Goal: Task Accomplishment & Management: Manage account settings

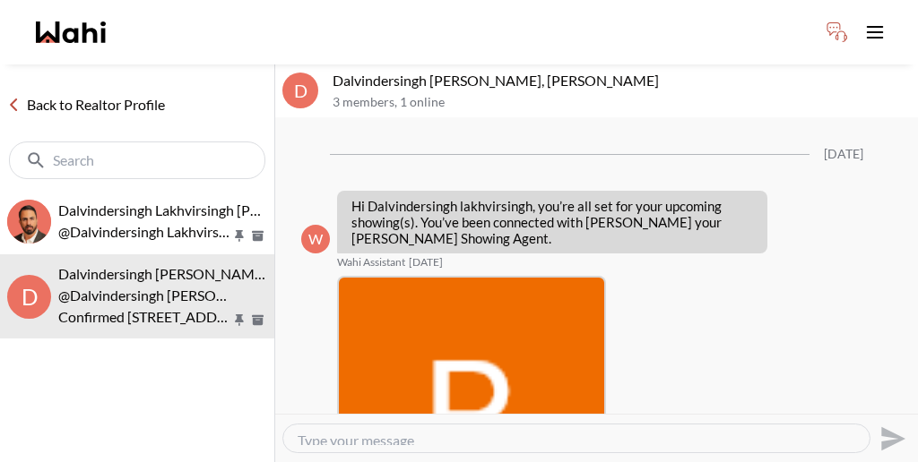
scroll to position [1054, 0]
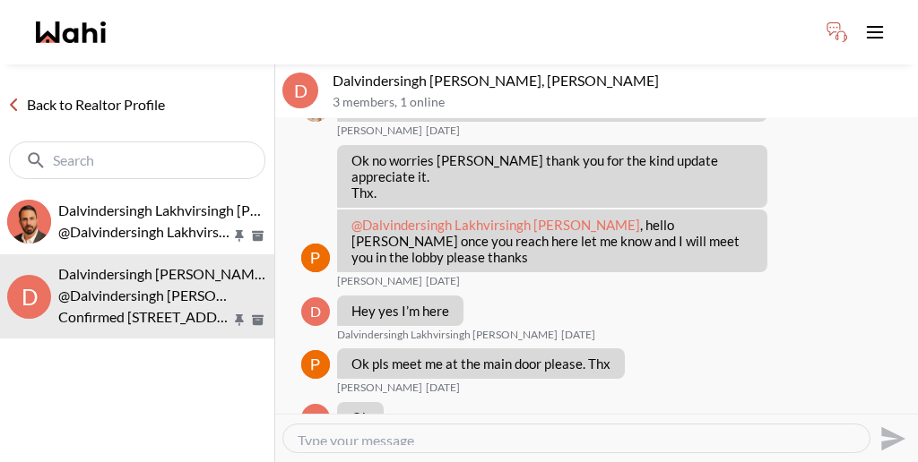
click at [88, 93] on link "Back to Realtor Profile" at bounding box center [86, 104] width 172 height 23
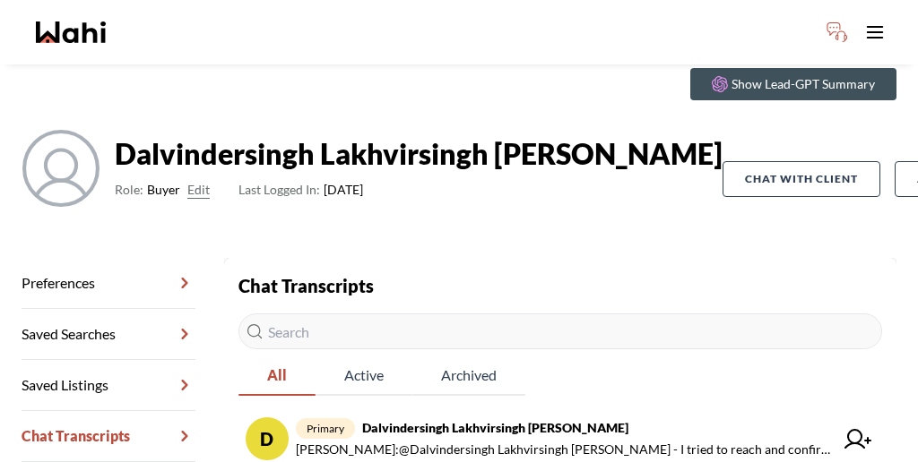
scroll to position [70, 0]
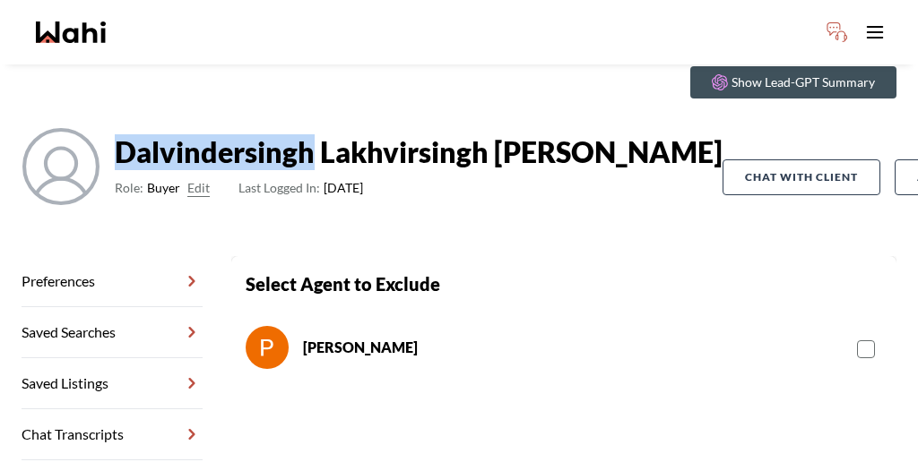
drag, startPoint x: 274, startPoint y: 97, endPoint x: 126, endPoint y: 90, distance: 148.0
click at [126, 134] on strong "Dalvindersingh Lakhvirsingh [PERSON_NAME]" at bounding box center [419, 152] width 608 height 36
copy strong "Dalvindersingh"
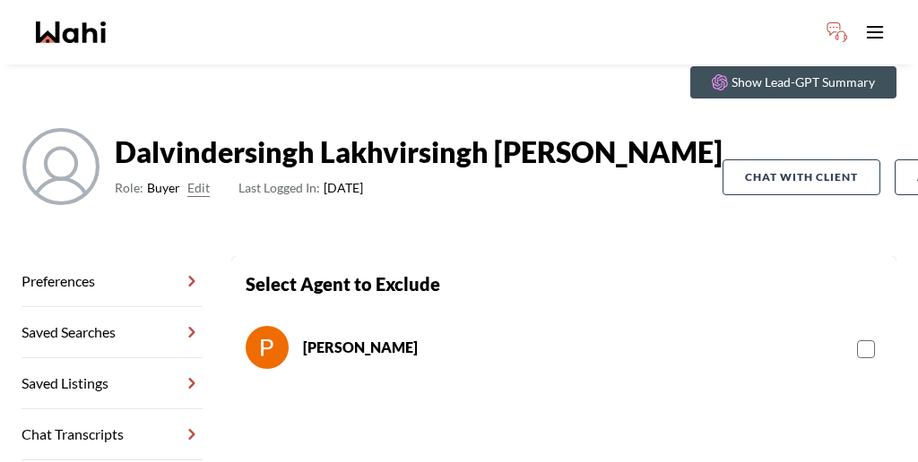
click at [858, 341] on rect at bounding box center [866, 349] width 17 height 17
click at [857, 337] on input "checkbox" at bounding box center [857, 343] width 0 height 12
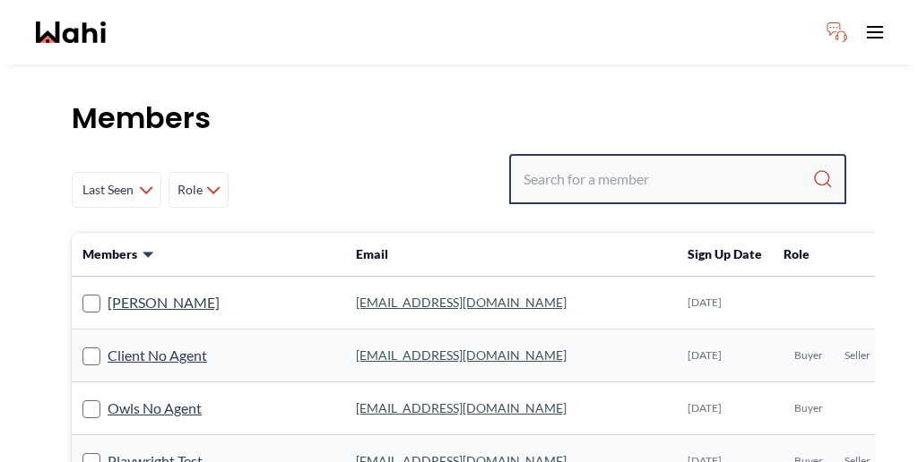
click at [643, 163] on input "Search input" at bounding box center [667, 179] width 289 height 32
type input "michelle man"
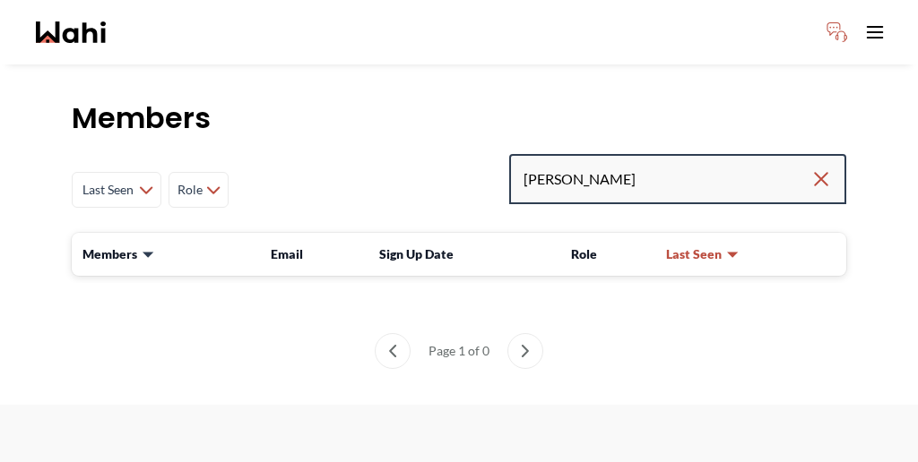
click at [664, 163] on input "michelle man" at bounding box center [666, 179] width 287 height 32
type input "michael man"
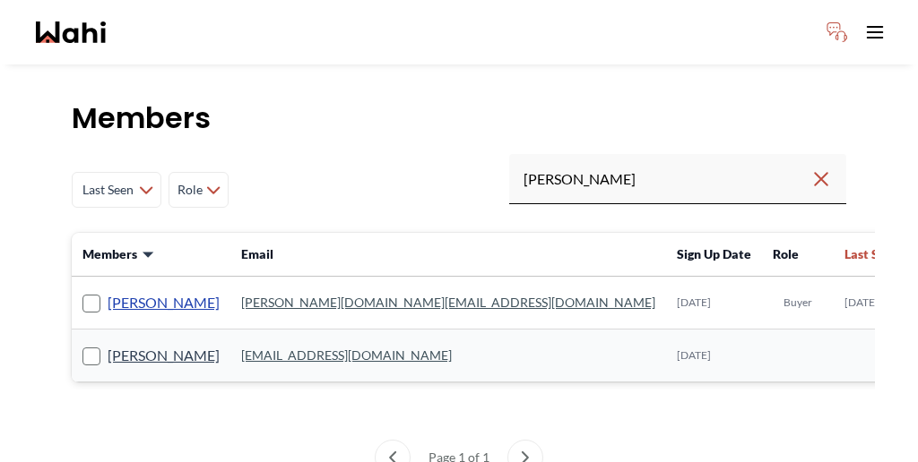
click at [125, 291] on link "Michael Man" at bounding box center [164, 302] width 112 height 23
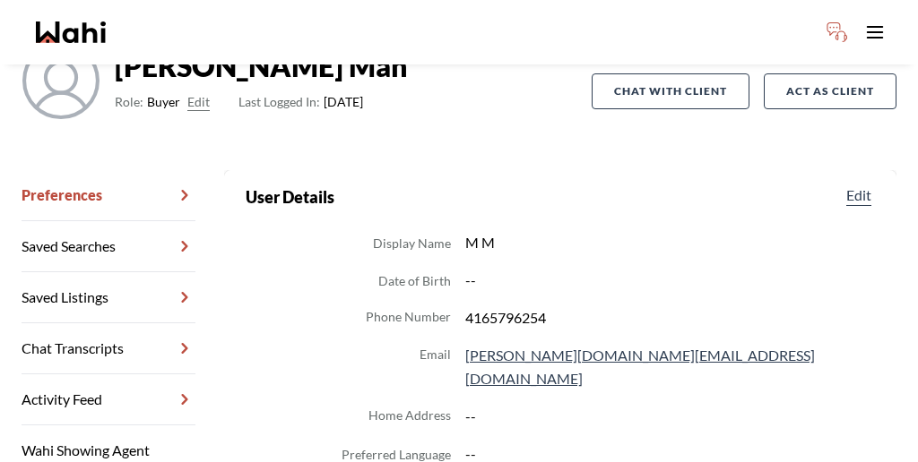
click at [100, 426] on link "Wahi Showing Agent Management" at bounding box center [109, 469] width 174 height 87
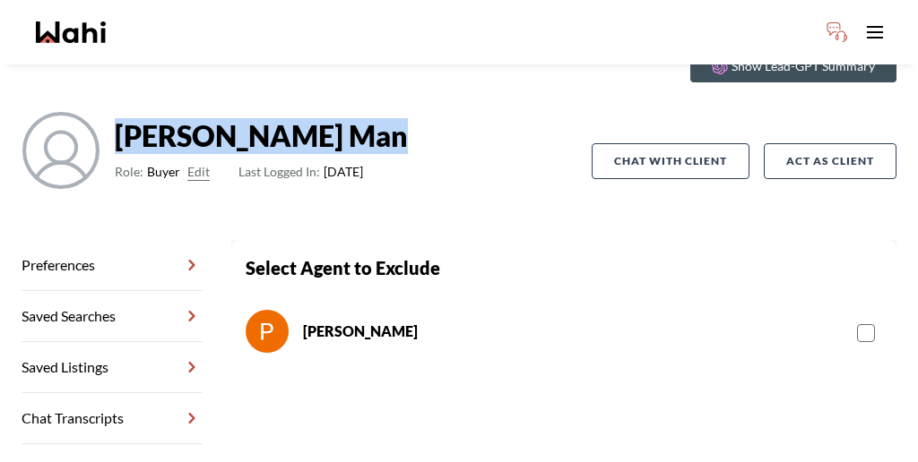
drag, startPoint x: 262, startPoint y: 82, endPoint x: 125, endPoint y: 64, distance: 138.4
click at [125, 111] on div "Michael Man Role: Buyer Edit Last Logged In: 3 days ago" at bounding box center [307, 161] width 570 height 100
copy strong "Michael Man"
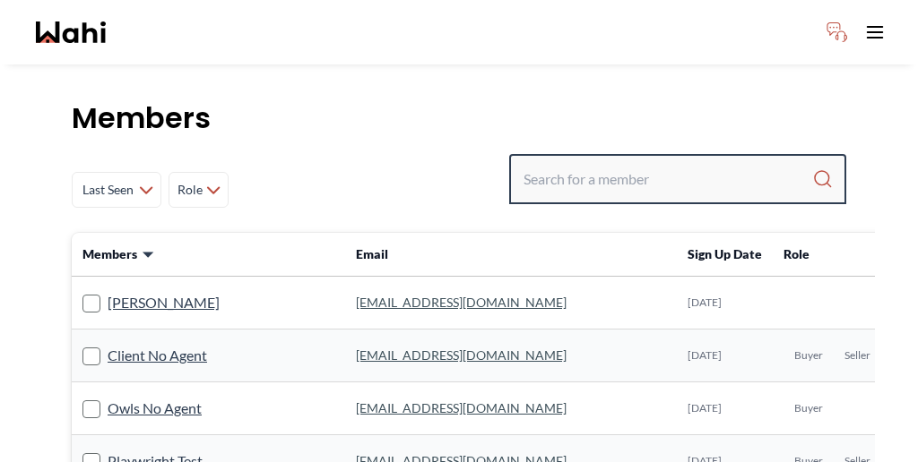
click at [651, 163] on input "Search input" at bounding box center [667, 179] width 289 height 32
paste input "Shilpa Pradhan"
type input "Shilpa Pradhan"
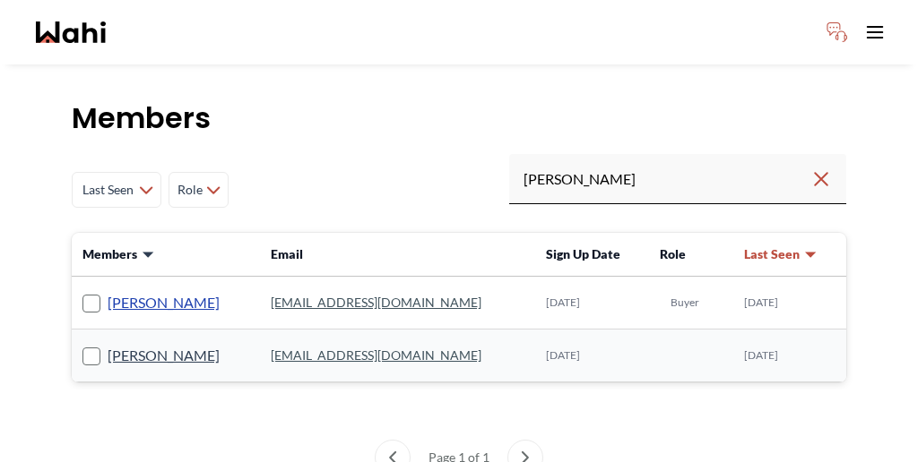
click at [146, 291] on link "Pradeep Pradhan" at bounding box center [164, 302] width 112 height 23
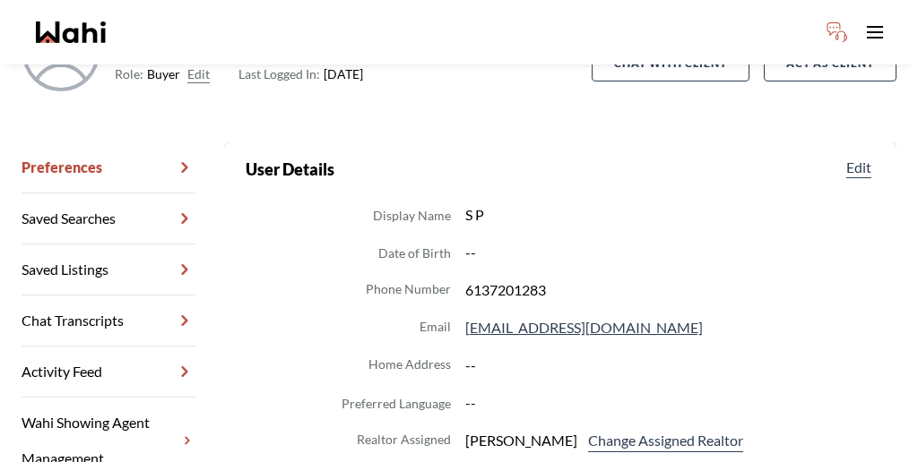
click at [124, 398] on link "Wahi Showing Agent Management" at bounding box center [109, 441] width 174 height 87
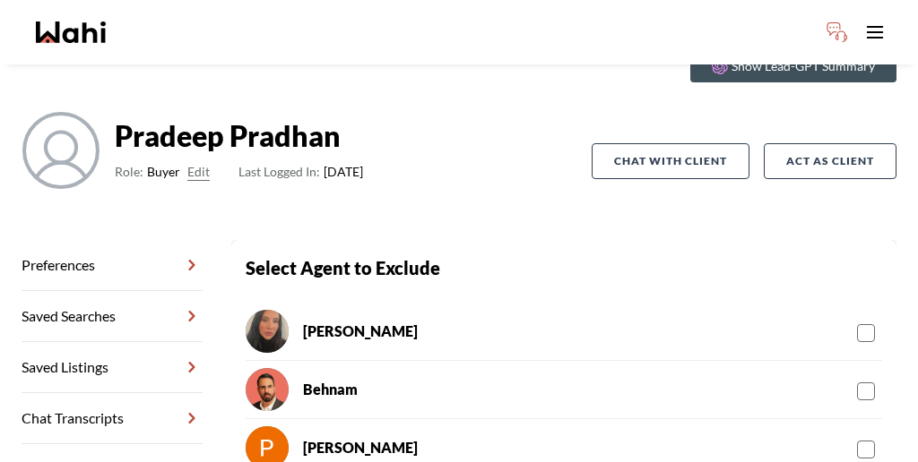
click at [858, 442] on rect at bounding box center [866, 450] width 17 height 17
click at [857, 437] on input "checkbox" at bounding box center [857, 443] width 0 height 12
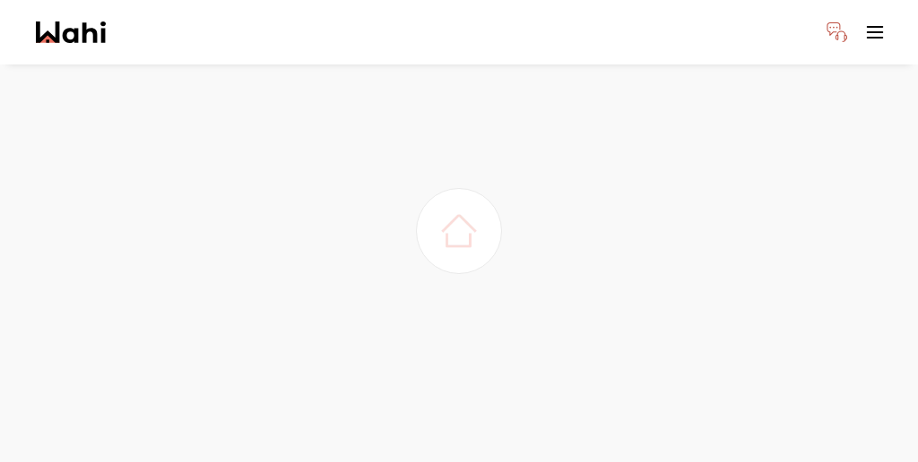
scroll to position [48, 0]
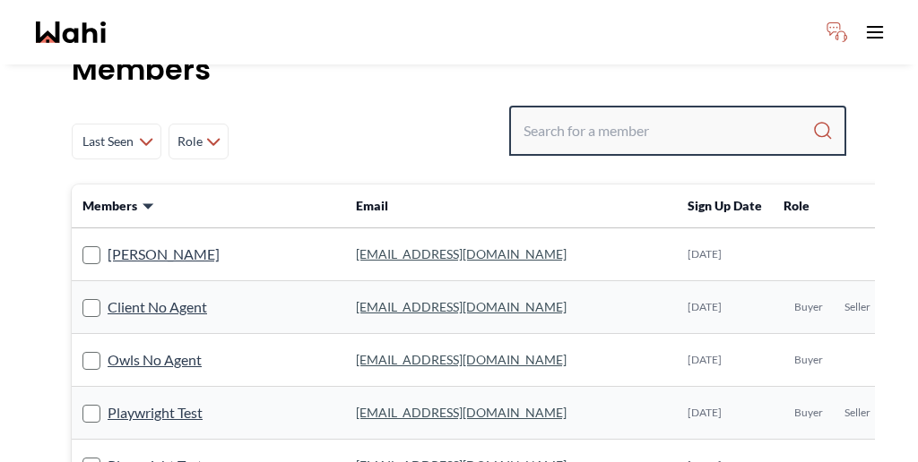
click at [656, 115] on input "Search input" at bounding box center [667, 131] width 289 height 32
paste input "Shilpa Pradhan"
type input "Shilpa Pradhan"
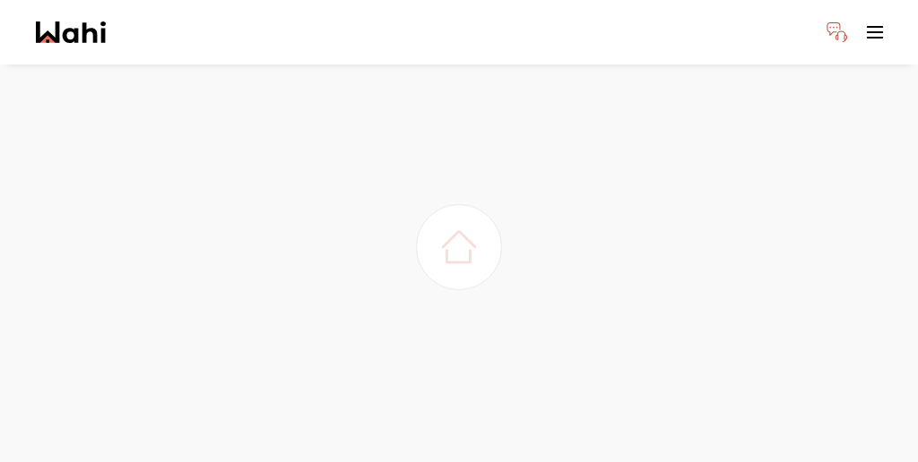
scroll to position [0, 0]
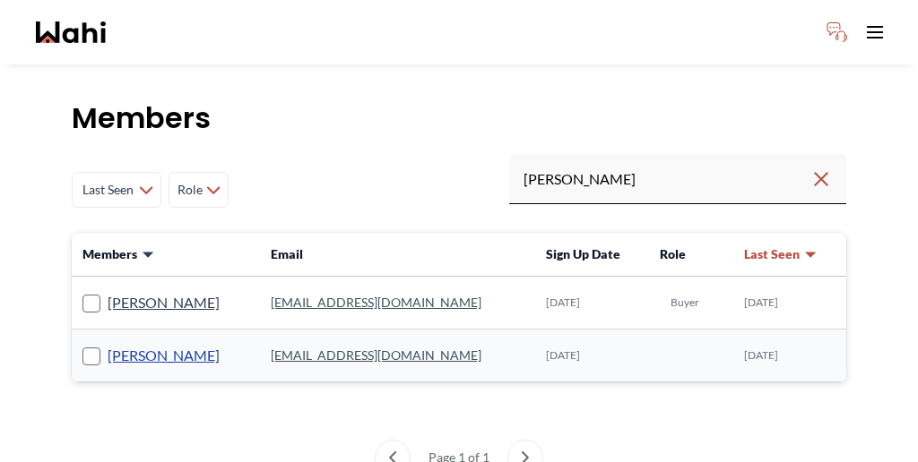
click at [136, 344] on link "Shilpa Pradhan" at bounding box center [164, 355] width 112 height 23
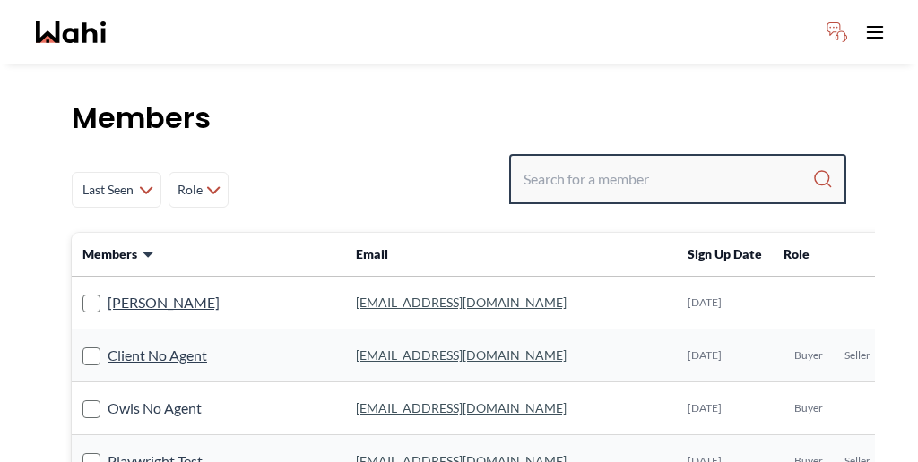
click at [653, 163] on input "Search input" at bounding box center [667, 179] width 289 height 32
paste input "Nidhi Singh"
type input "Nidhi Singh"
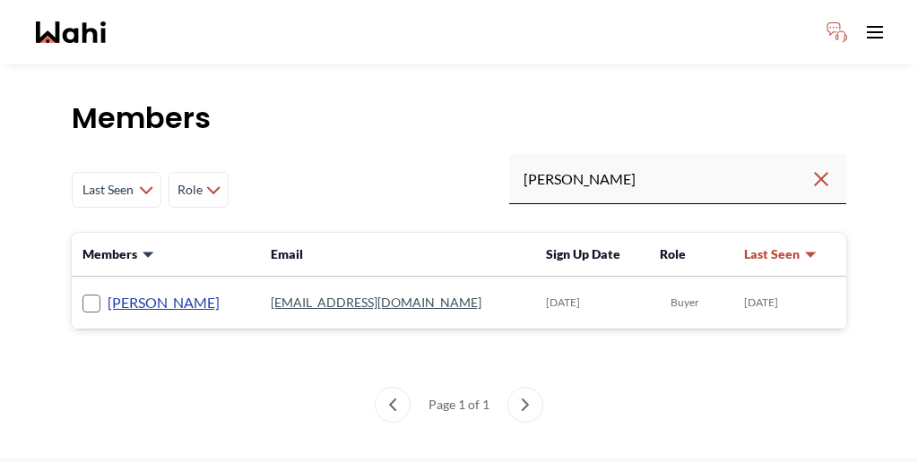
click at [110, 291] on link "Nidhi Singh" at bounding box center [164, 302] width 112 height 23
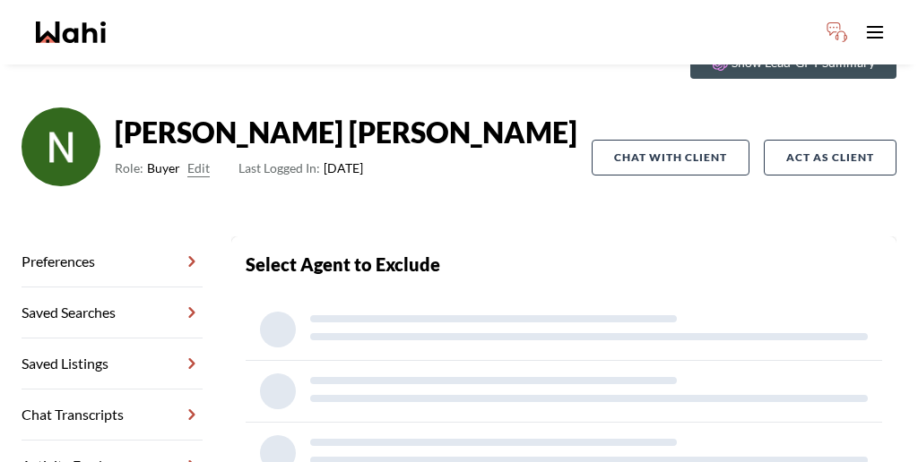
scroll to position [86, 0]
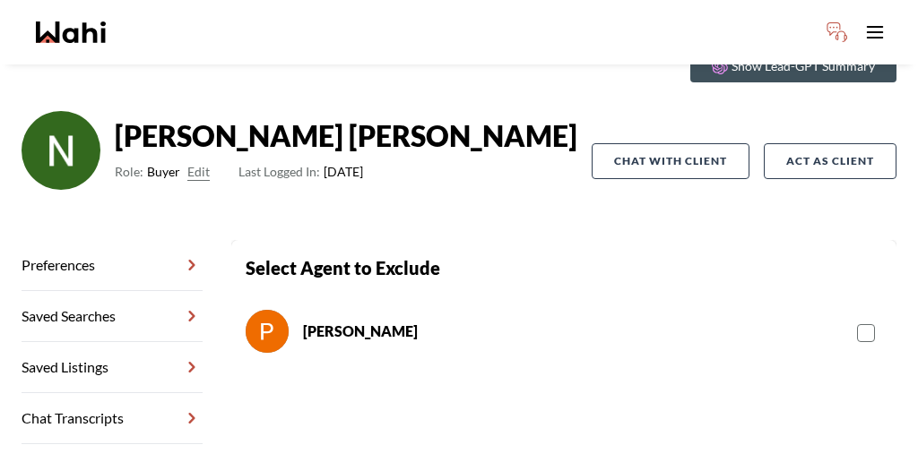
click at [858, 325] on rect at bounding box center [866, 333] width 17 height 17
click at [857, 321] on input "checkbox" at bounding box center [857, 327] width 0 height 12
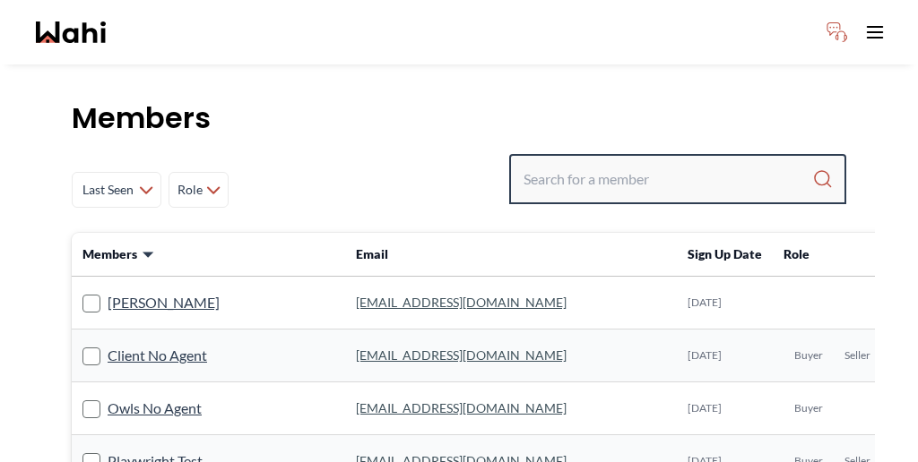
click at [653, 163] on input "Search input" at bounding box center [667, 179] width 289 height 32
paste input "gaurav_chd37@yahoo.com"
type input "gaurav_chd37@yahoo.com"
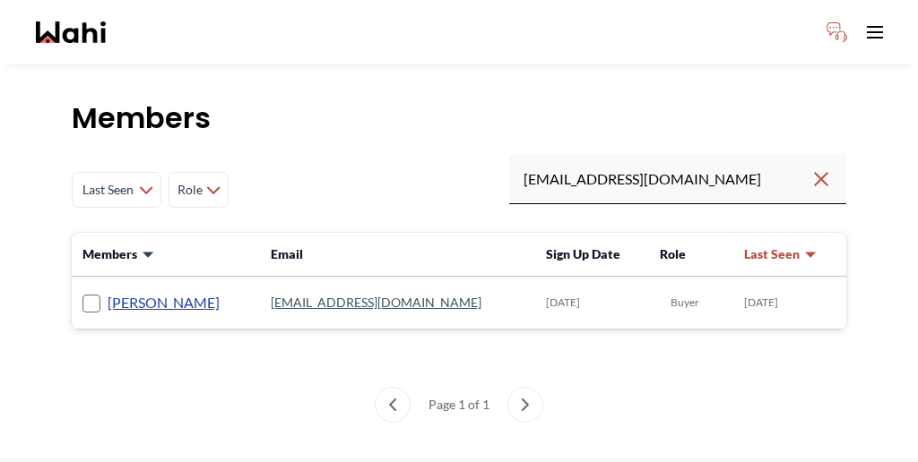
click at [146, 291] on link "Gaurav Sachdeva" at bounding box center [164, 302] width 112 height 23
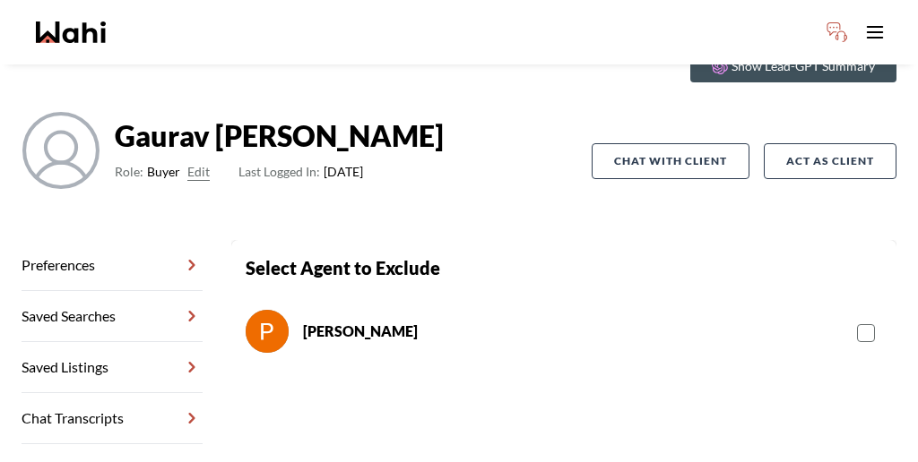
click at [858, 325] on rect at bounding box center [866, 333] width 17 height 17
click at [857, 321] on input "checkbox" at bounding box center [857, 327] width 0 height 12
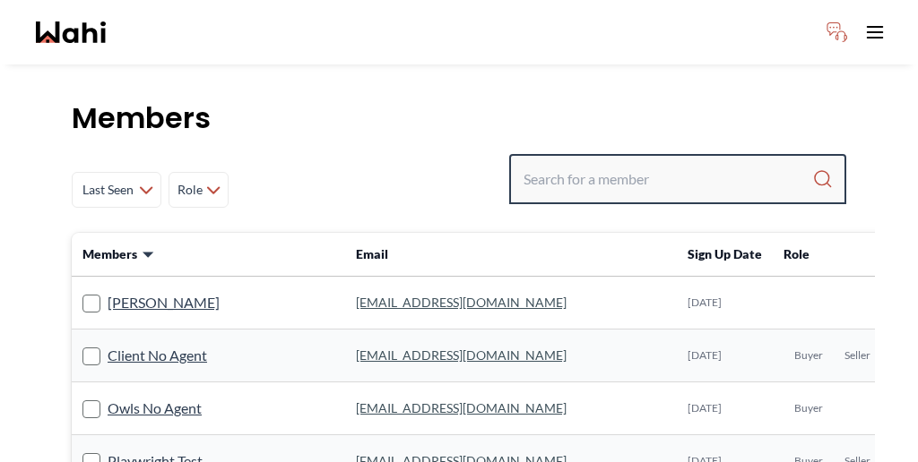
click at [662, 163] on input "Search input" at bounding box center [667, 179] width 289 height 32
paste input "[PERSON_NAME]"
type input "[PERSON_NAME]"
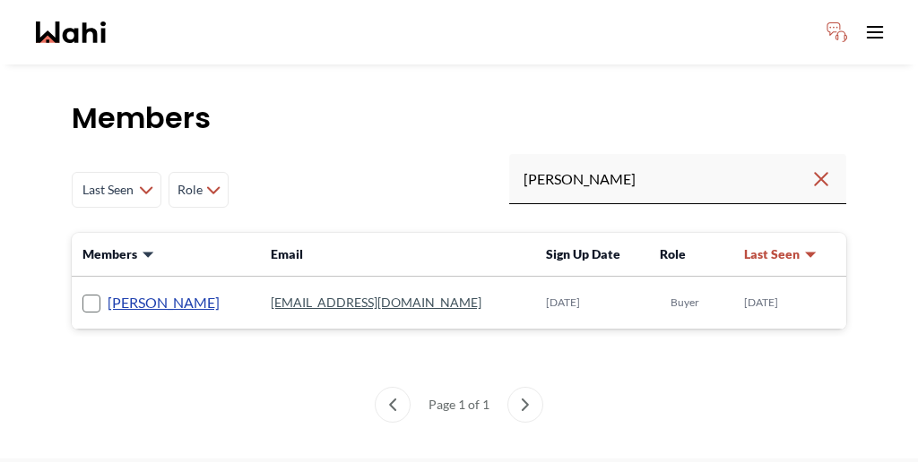
click at [143, 291] on link "[PERSON_NAME]" at bounding box center [164, 302] width 112 height 23
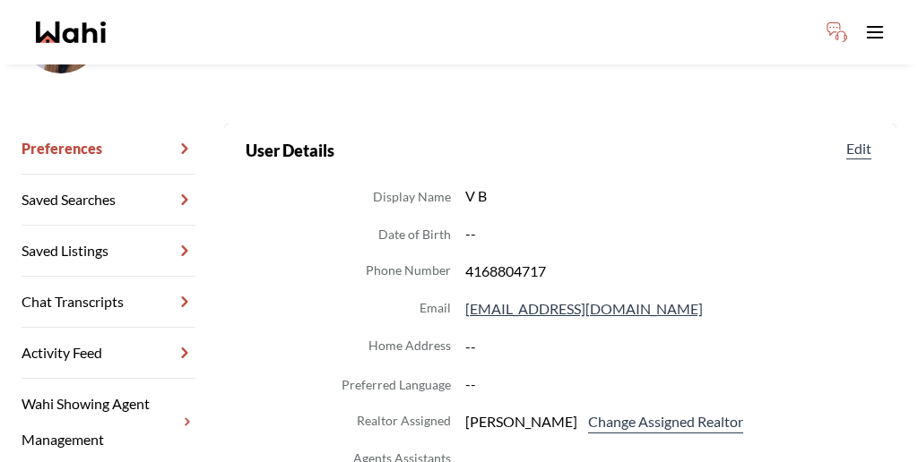
scroll to position [210, 0]
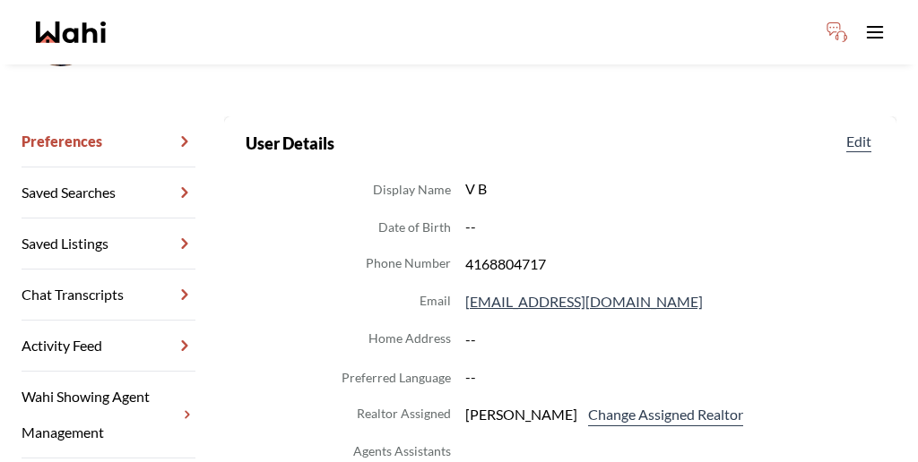
click at [115, 372] on link "Wahi Showing Agent Management" at bounding box center [109, 415] width 174 height 87
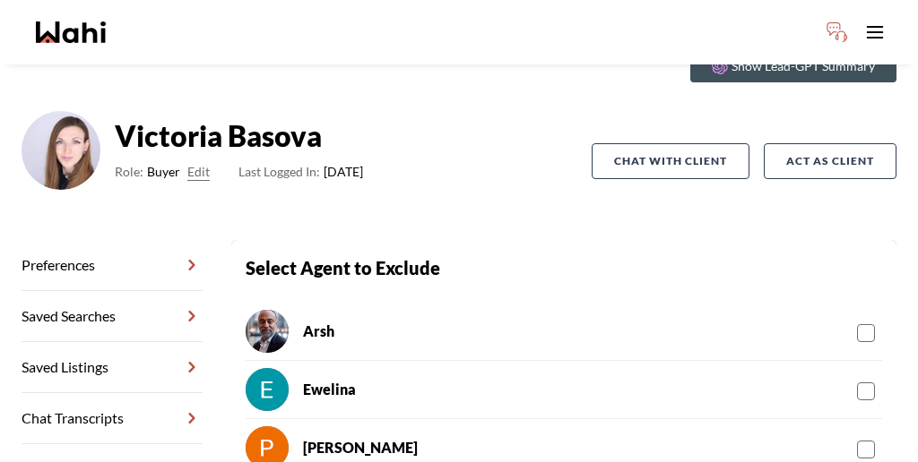
click at [858, 325] on rect at bounding box center [866, 333] width 17 height 17
click at [857, 321] on input "checkbox" at bounding box center [857, 327] width 0 height 12
click at [858, 442] on rect at bounding box center [866, 450] width 17 height 17
click at [857, 437] on input "checkbox" at bounding box center [857, 443] width 0 height 12
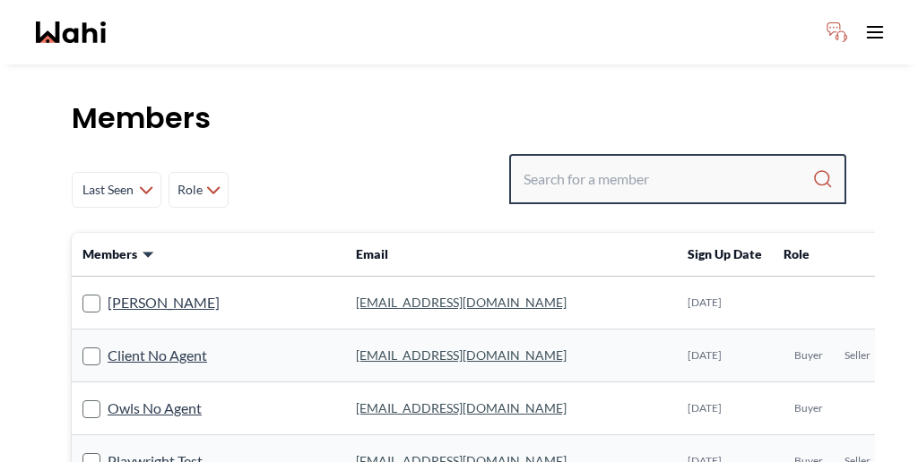
click at [649, 163] on input "Search input" at bounding box center [667, 179] width 289 height 32
paste input "Caroline Rouben"
type input "Caroline Rouben"
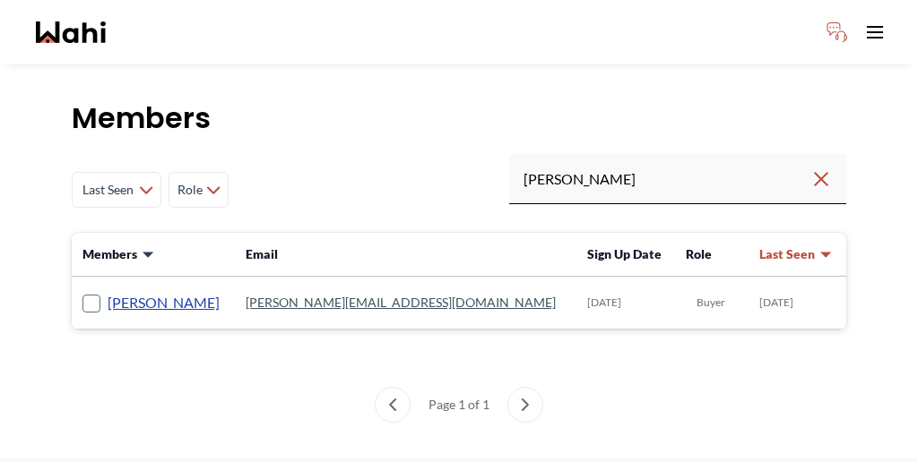
click at [142, 291] on link "Caroline Rouben" at bounding box center [164, 302] width 112 height 23
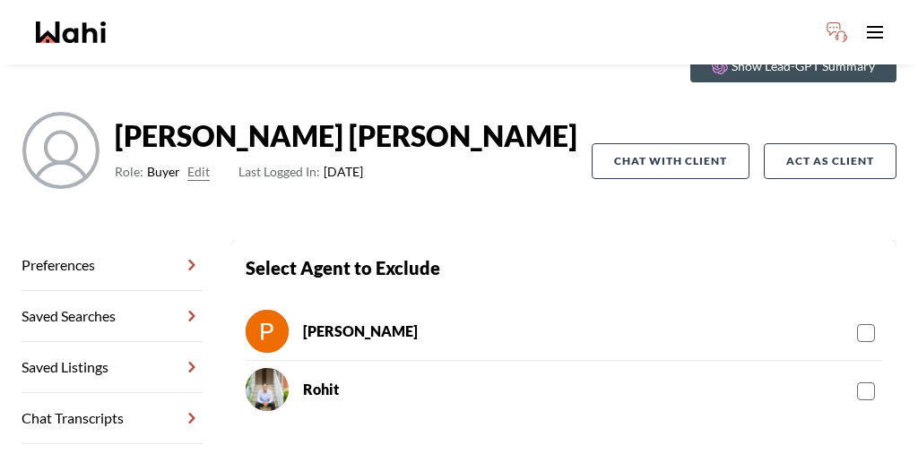
click at [858, 325] on rect at bounding box center [866, 333] width 17 height 17
click at [857, 321] on input "checkbox" at bounding box center [857, 327] width 0 height 12
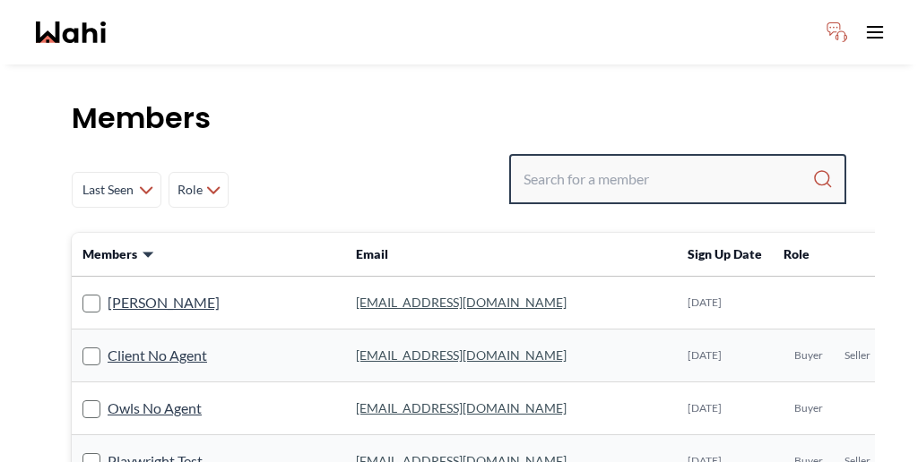
click at [652, 163] on input "Search input" at bounding box center [667, 179] width 289 height 32
paste input "Josh Hortaleza"
type input "Josh Hortaleza"
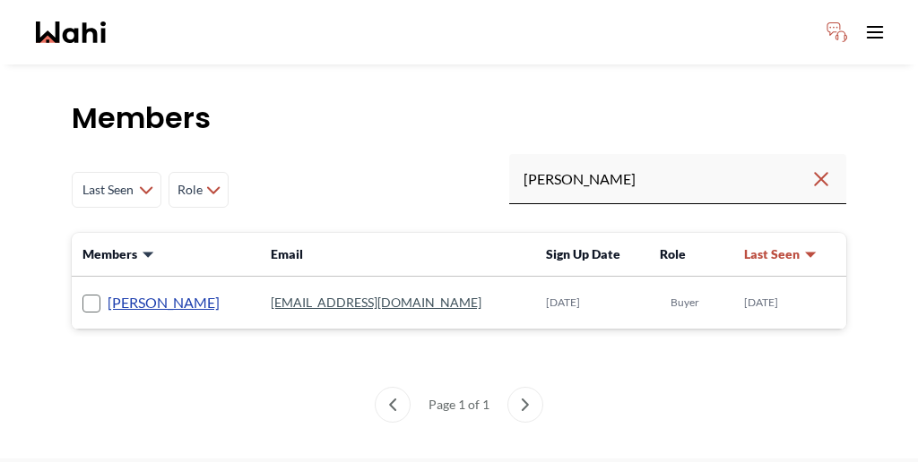
click at [141, 291] on link "Josh Hortaleza" at bounding box center [164, 302] width 112 height 23
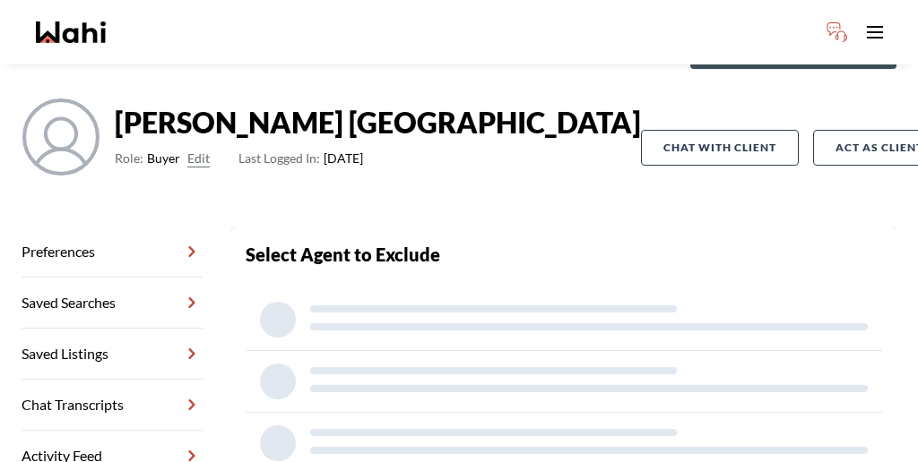
scroll to position [86, 0]
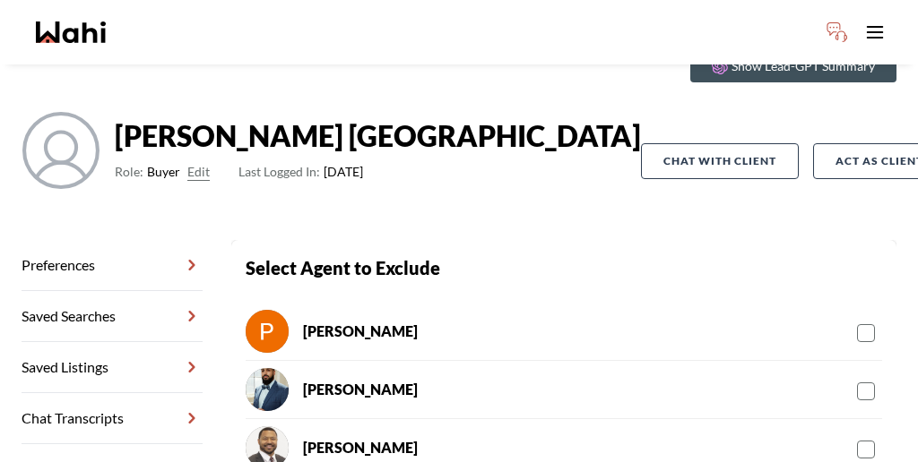
click at [857, 321] on label at bounding box center [869, 332] width 25 height 22
click at [857, 321] on input "checkbox" at bounding box center [857, 327] width 0 height 12
click at [858, 442] on rect at bounding box center [866, 450] width 17 height 17
click at [857, 437] on input "checkbox" at bounding box center [857, 443] width 0 height 12
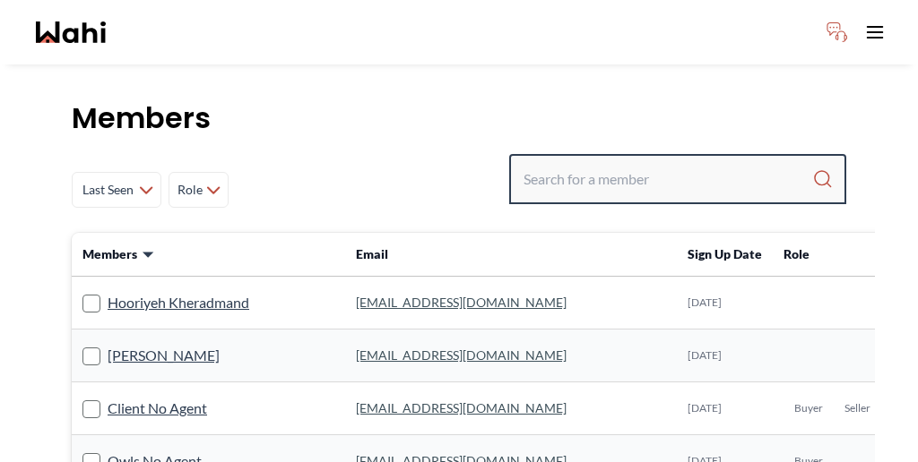
click at [666, 163] on input "Search input" at bounding box center [667, 179] width 289 height 32
paste input "[PERSON_NAME]"
type input "[PERSON_NAME]"
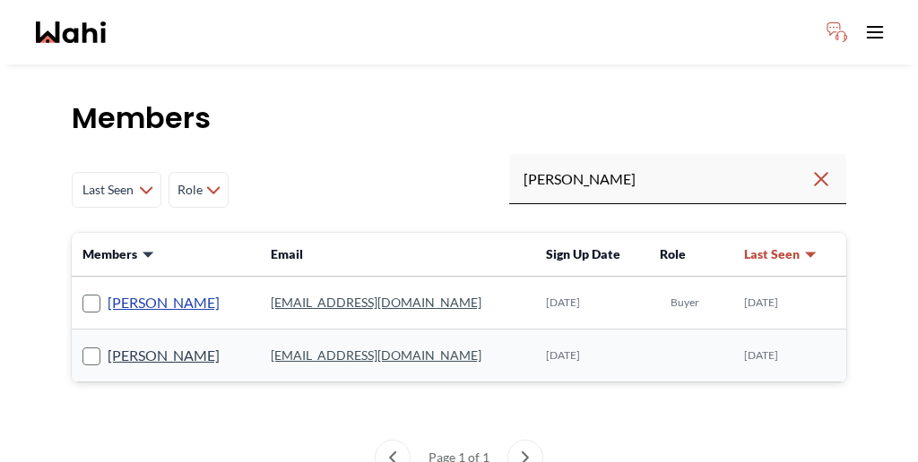
click at [134, 291] on link "Mahad Ahmed" at bounding box center [164, 302] width 112 height 23
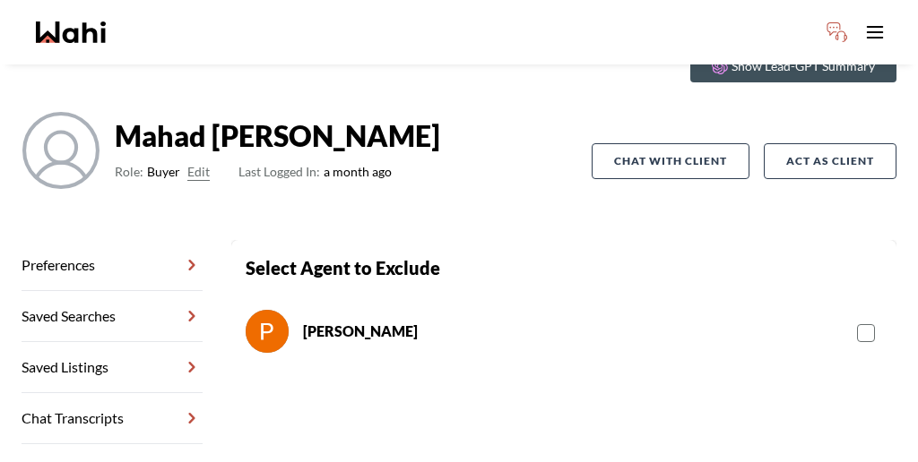
click at [858, 325] on rect at bounding box center [866, 333] width 17 height 17
click at [857, 321] on input "checkbox" at bounding box center [857, 327] width 0 height 12
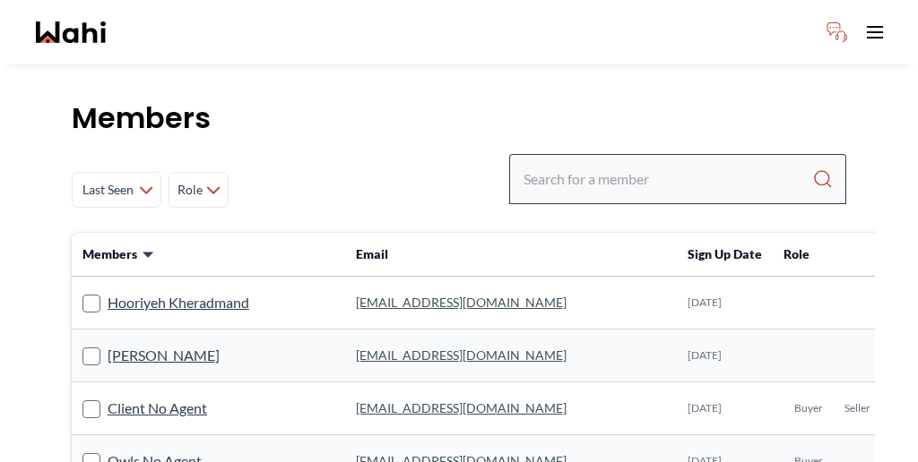
click at [679, 154] on div at bounding box center [677, 179] width 337 height 50
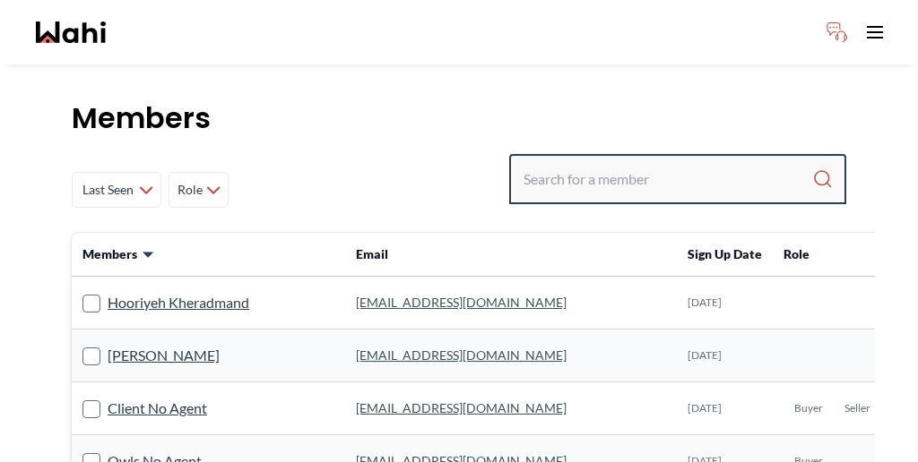
click at [679, 163] on input "Search input" at bounding box center [667, 179] width 289 height 32
paste input "David Rodriguez"
type input "David Rodriguez"
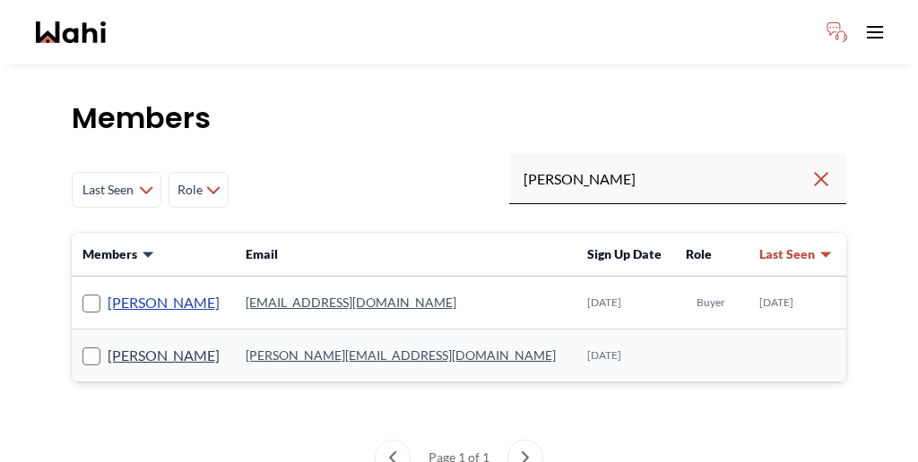
click at [134, 291] on link "David Rodriguez" at bounding box center [164, 302] width 112 height 23
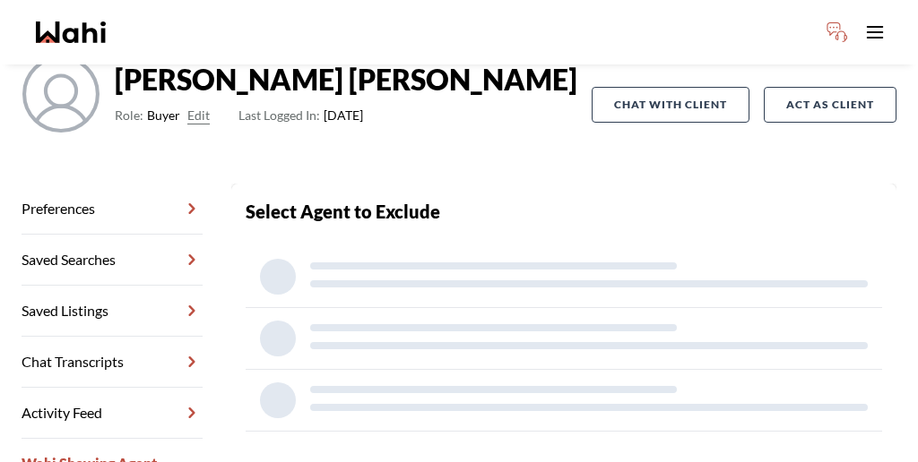
scroll to position [86, 0]
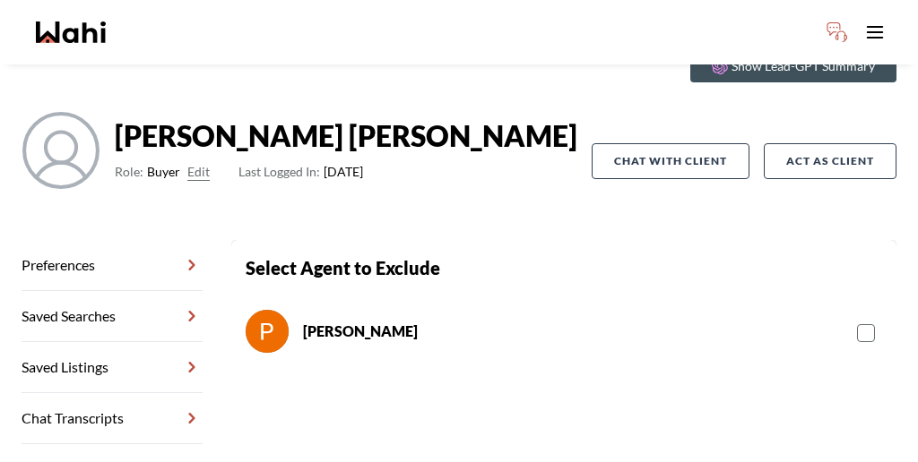
click at [858, 325] on rect at bounding box center [866, 333] width 17 height 17
click at [857, 321] on input "checkbox" at bounding box center [857, 327] width 0 height 12
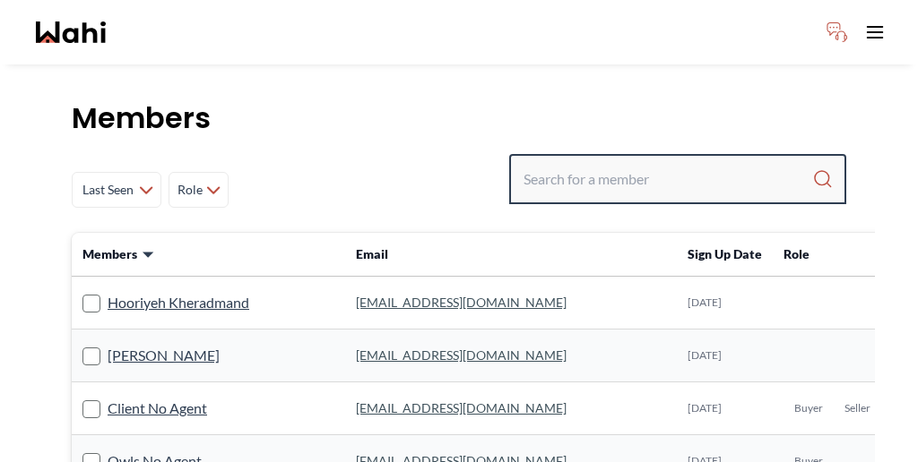
click at [645, 163] on input "Search input" at bounding box center [667, 179] width 289 height 32
paste input "Sunil Murali"
type input "Sunil Murali"
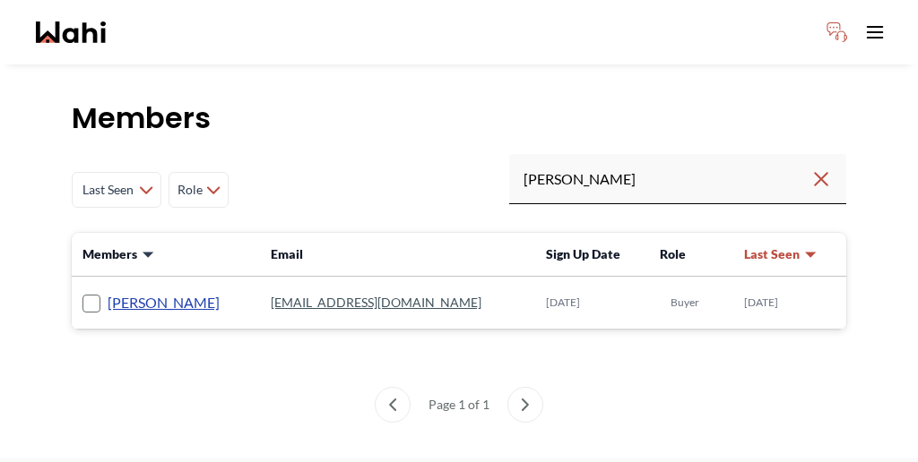
click at [117, 291] on link "Sunil Murali" at bounding box center [164, 302] width 112 height 23
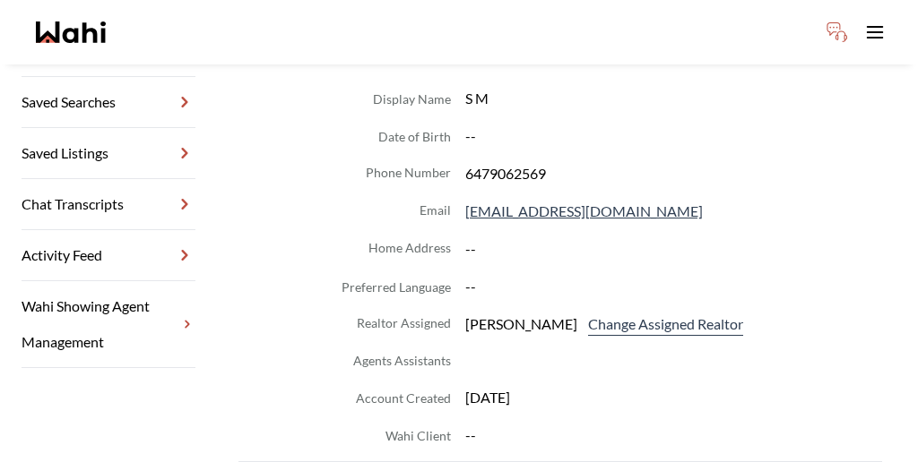
scroll to position [320, 0]
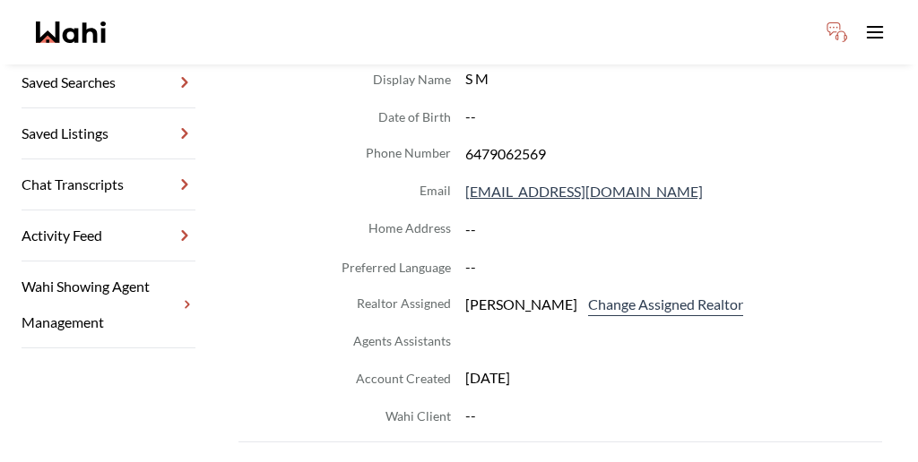
click at [98, 262] on link "Wahi Showing Agent Management" at bounding box center [109, 305] width 174 height 87
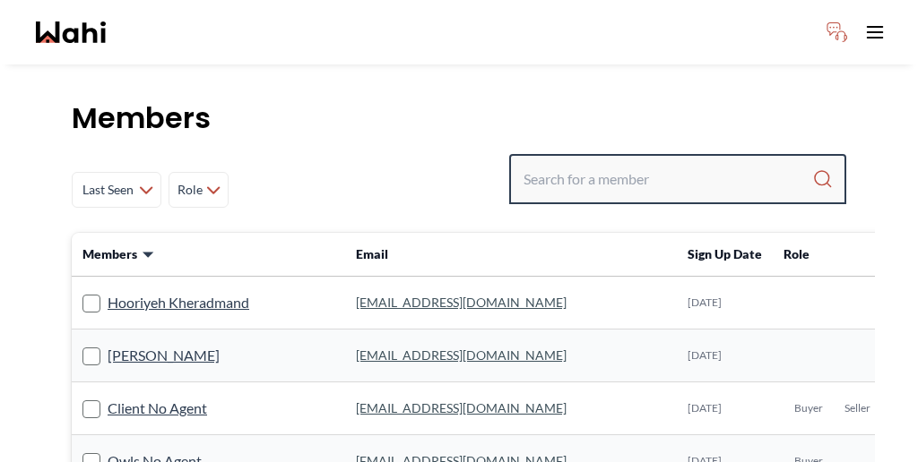
click at [655, 163] on input "Search input" at bounding box center [667, 179] width 289 height 32
paste input "[PERSON_NAME]"
type input "[PERSON_NAME]"
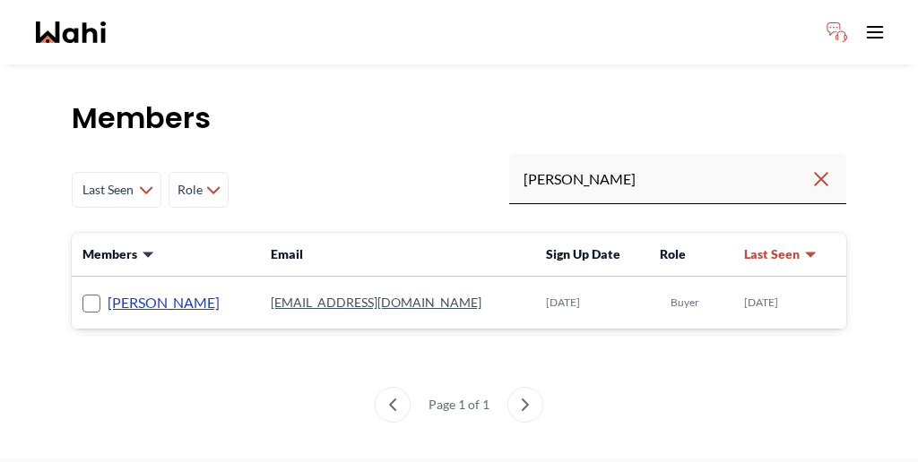
click at [132, 291] on link "[PERSON_NAME]" at bounding box center [164, 302] width 112 height 23
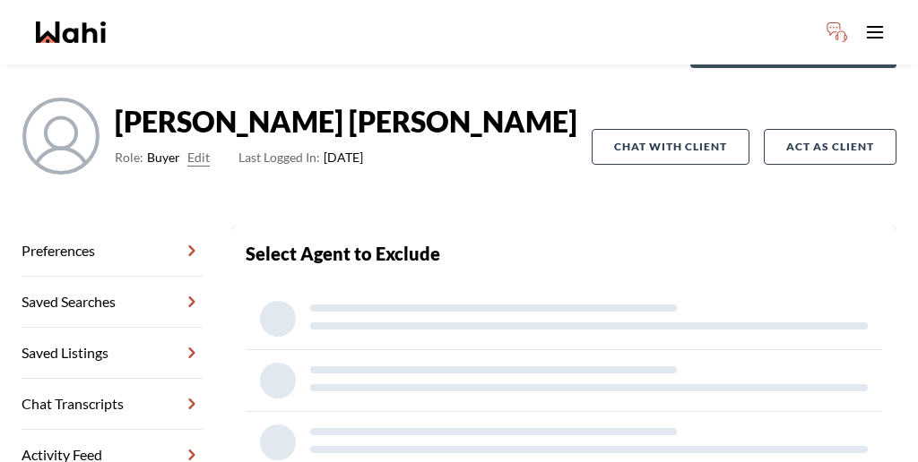
scroll to position [86, 0]
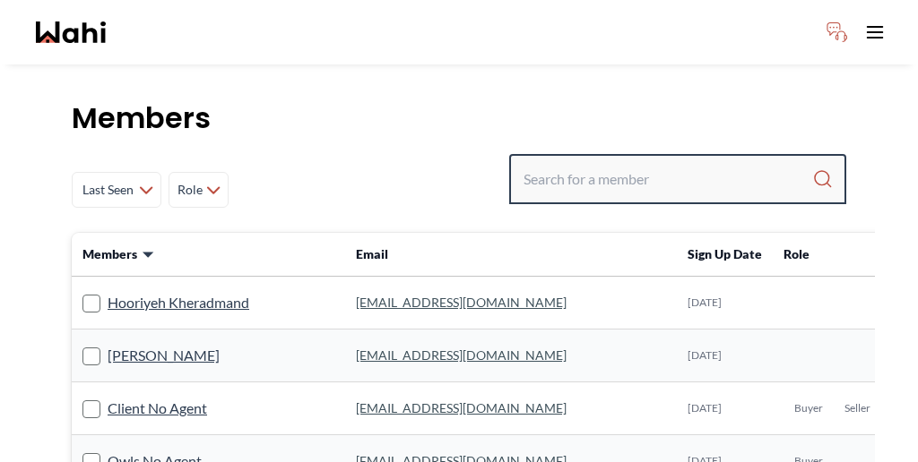
click at [643, 163] on input "Search input" at bounding box center [667, 179] width 289 height 32
paste input "[PERSON_NAME]"
type input "[PERSON_NAME]"
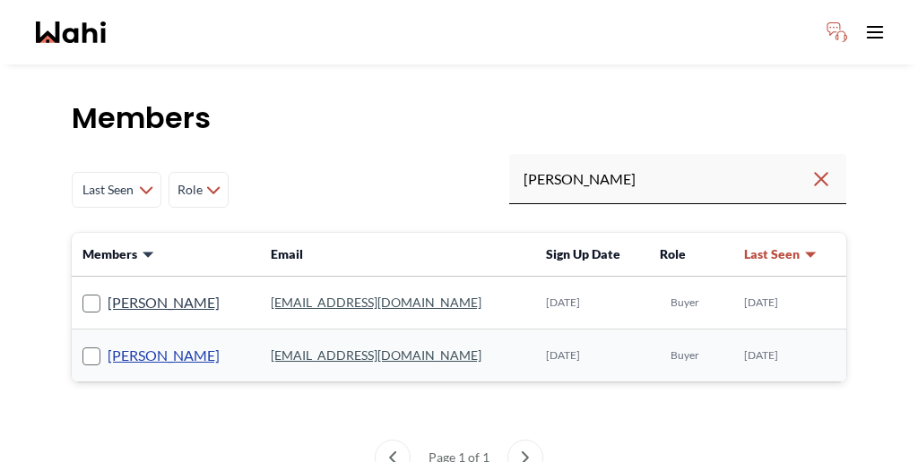
click at [122, 344] on link "[PERSON_NAME]" at bounding box center [164, 355] width 112 height 23
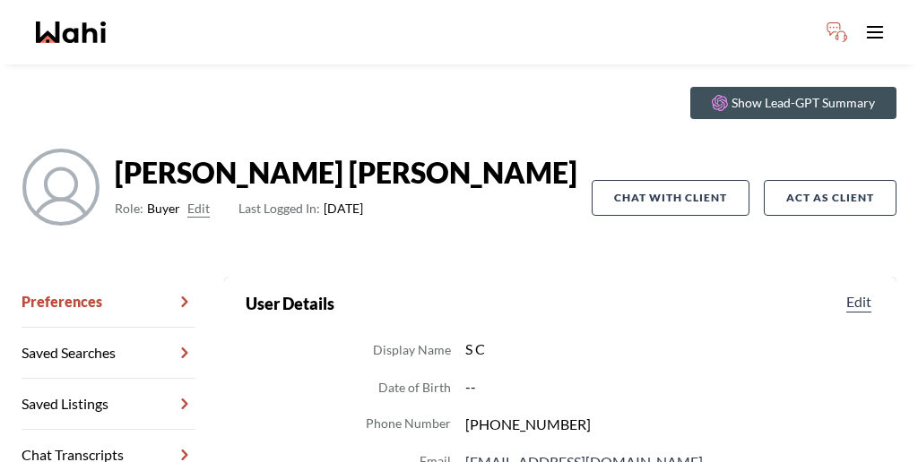
scroll to position [52, 0]
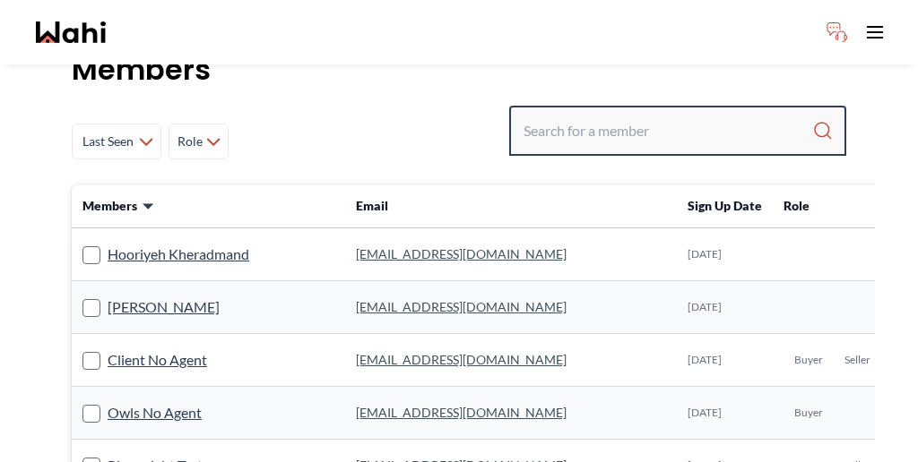
click at [639, 115] on input "Search input" at bounding box center [667, 131] width 289 height 32
paste input "[PERSON_NAME]"
type input "[PERSON_NAME]"
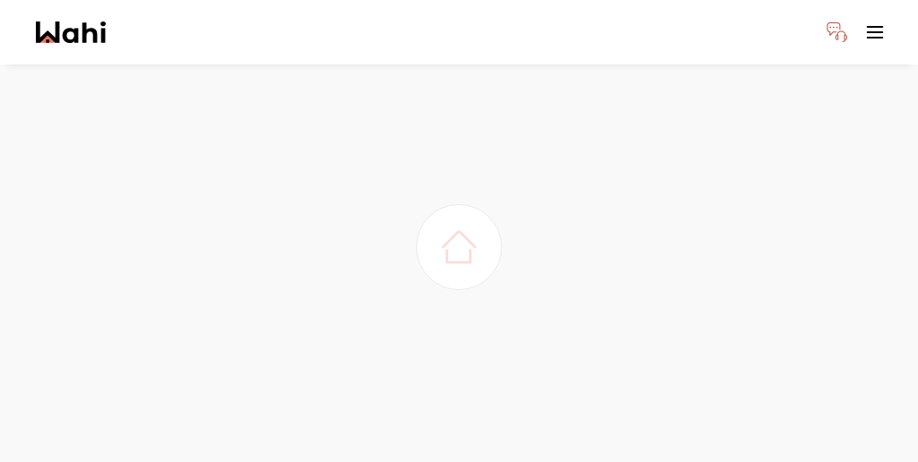
scroll to position [0, 0]
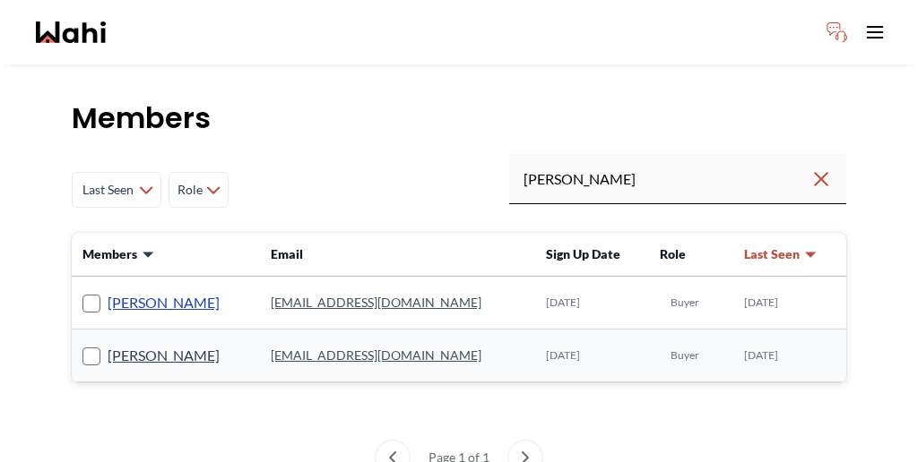
click at [138, 291] on link "[PERSON_NAME]" at bounding box center [164, 302] width 112 height 23
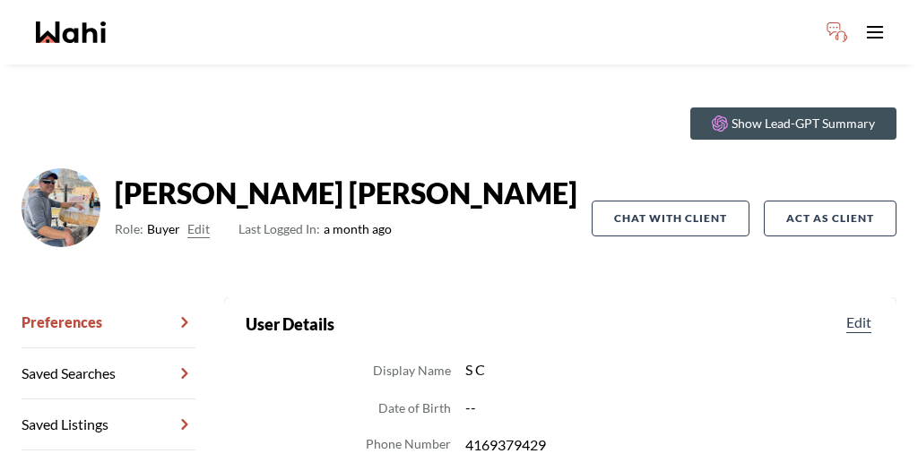
scroll to position [45, 0]
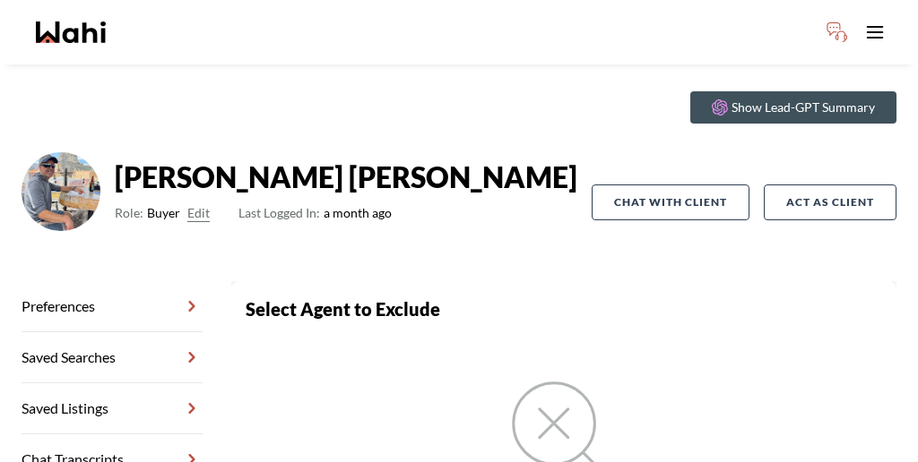
click at [99, 435] on link "Chat Transcripts" at bounding box center [112, 460] width 181 height 51
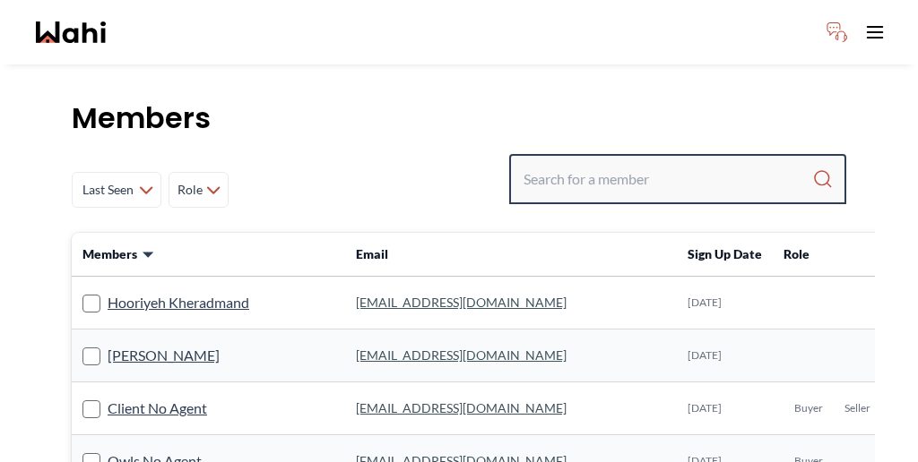
click at [643, 163] on input "Search input" at bounding box center [667, 179] width 289 height 32
paste input "[EMAIL_ADDRESS][DOMAIN_NAME]"
type input "[EMAIL_ADDRESS][DOMAIN_NAME]"
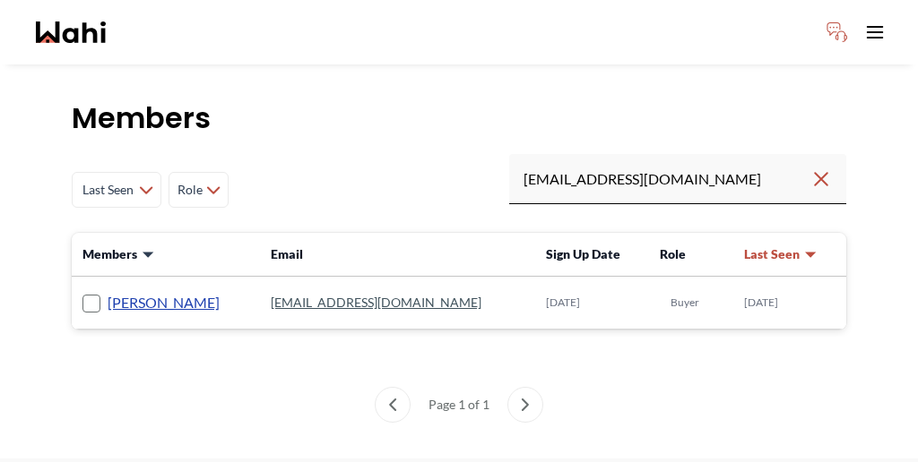
click at [127, 291] on link "[PERSON_NAME]" at bounding box center [164, 302] width 112 height 23
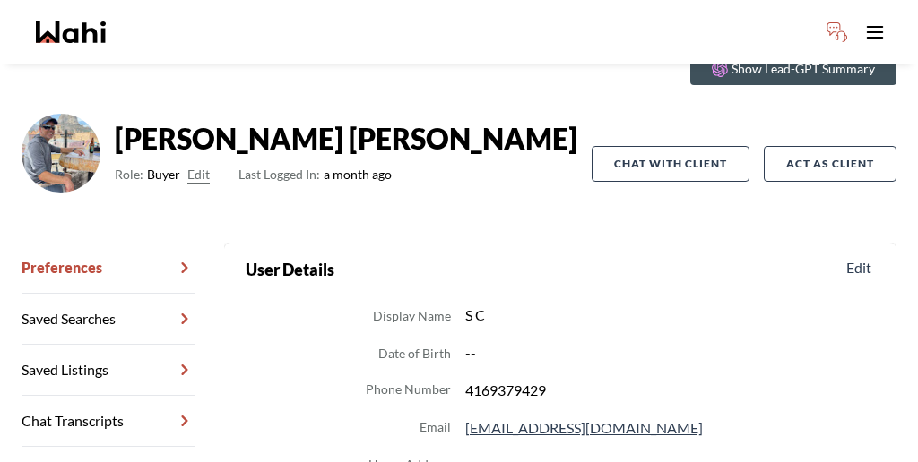
scroll to position [101, 0]
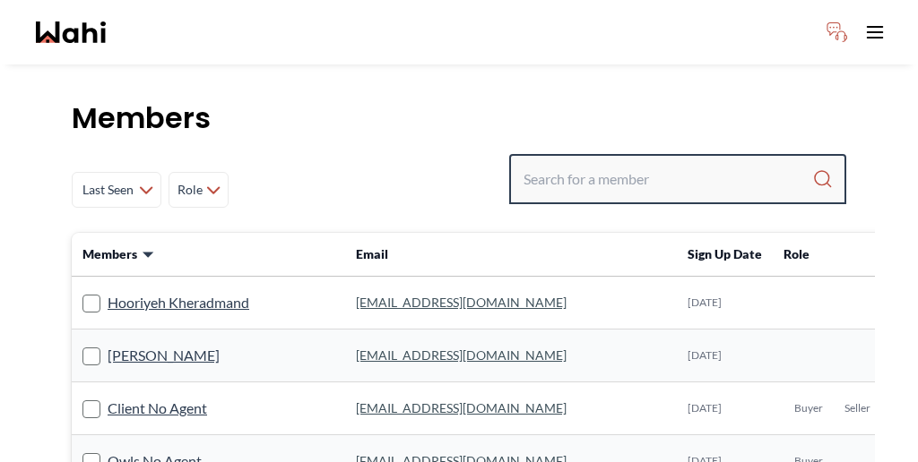
click at [675, 163] on input "Search input" at bounding box center [667, 179] width 289 height 32
paste input "[PERSON_NAME]"
type input "[PERSON_NAME]"
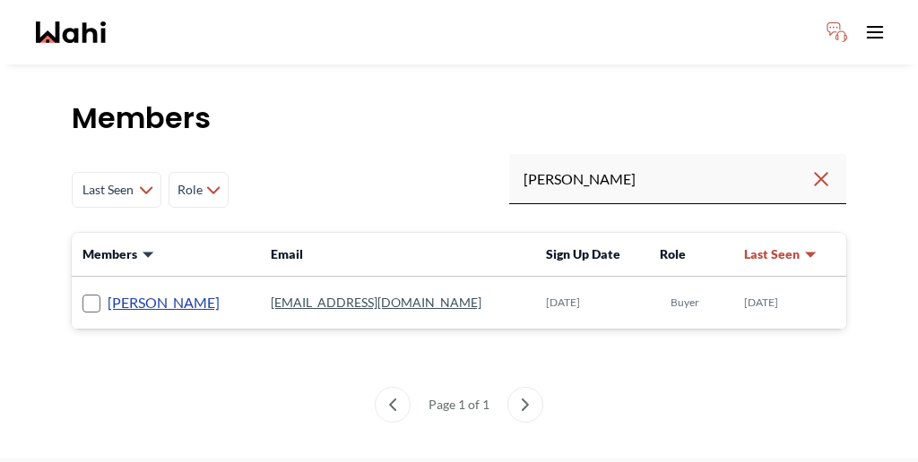
click at [116, 291] on link "[PERSON_NAME]" at bounding box center [164, 302] width 112 height 23
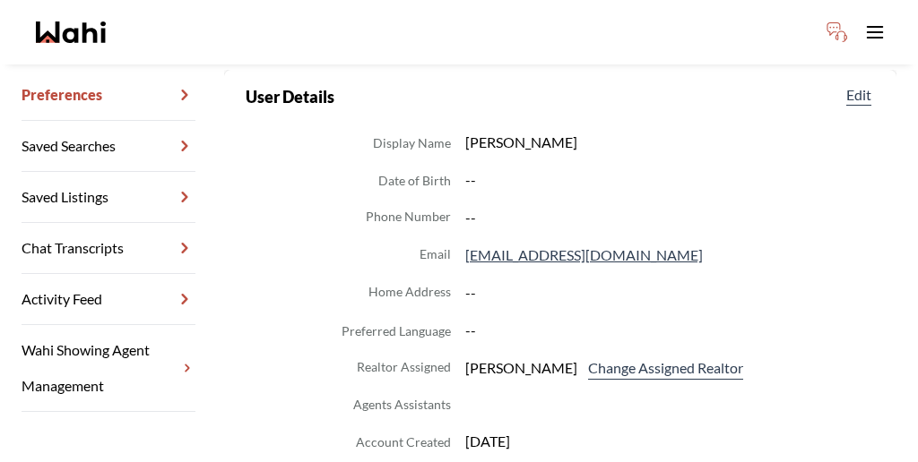
click at [111, 325] on link "Wahi Showing Agent Management" at bounding box center [109, 368] width 174 height 87
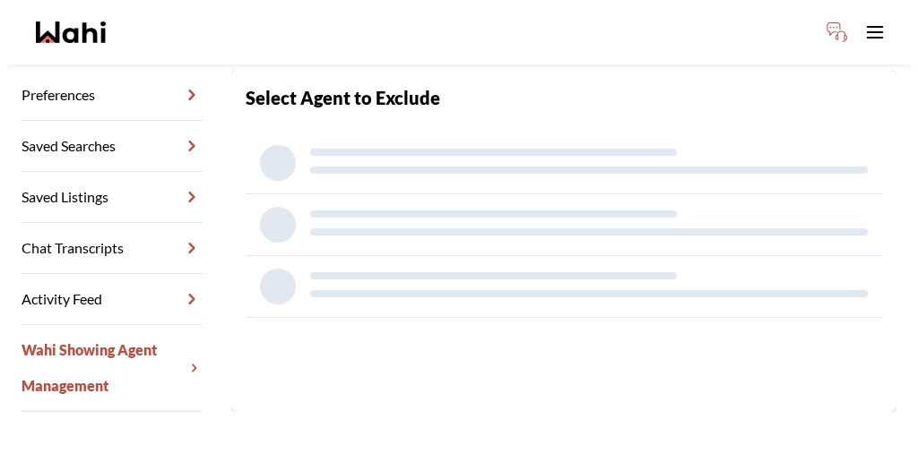
scroll to position [86, 0]
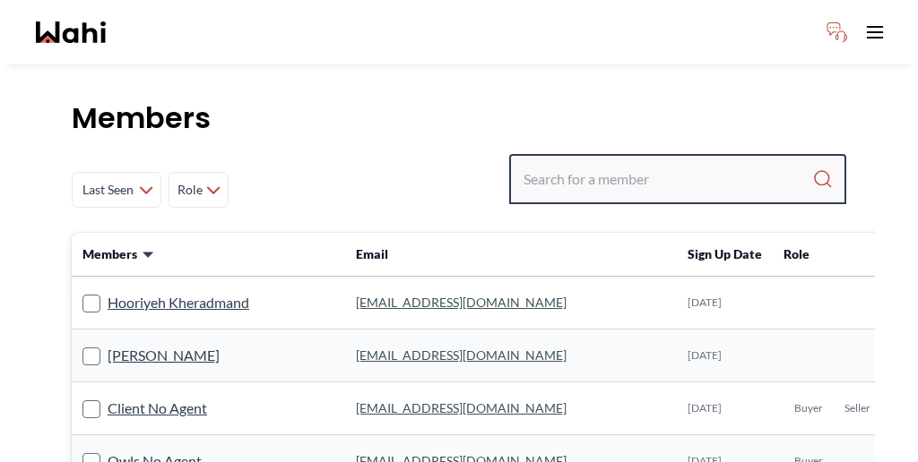
click at [680, 163] on input "Search input" at bounding box center [667, 179] width 289 height 32
paste input "[PERSON_NAME]"
type input "[PERSON_NAME]"
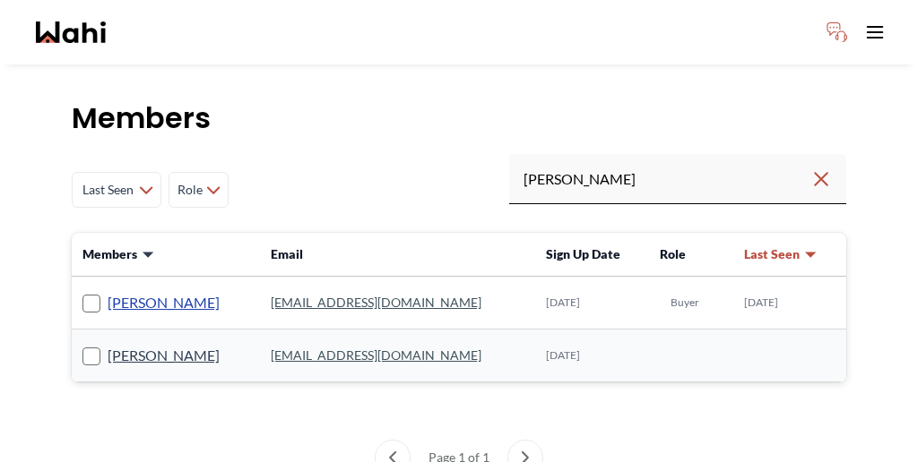
click at [108, 291] on link "[PERSON_NAME]" at bounding box center [164, 302] width 112 height 23
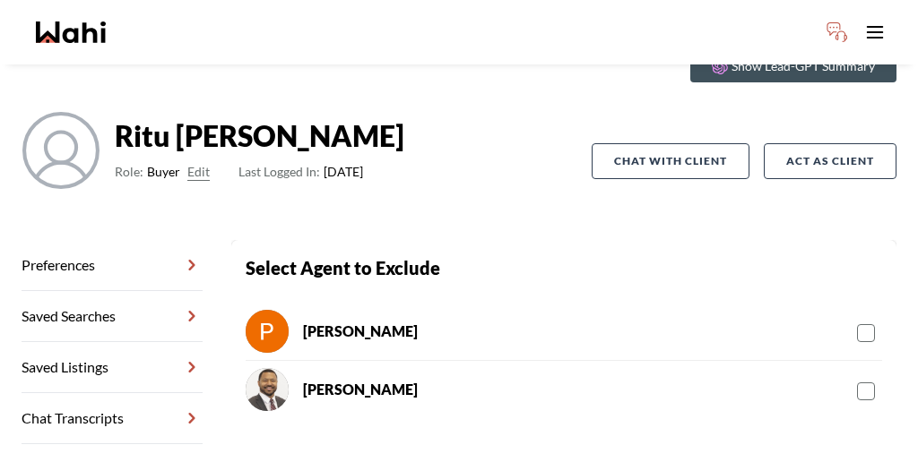
click at [858, 325] on rect at bounding box center [866, 333] width 17 height 17
click at [857, 321] on input "checkbox" at bounding box center [857, 327] width 0 height 12
click at [858, 384] on rect at bounding box center [866, 392] width 17 height 17
click at [857, 379] on input "checkbox" at bounding box center [857, 385] width 0 height 12
click at [99, 393] on link "Chat Transcripts" at bounding box center [112, 418] width 181 height 51
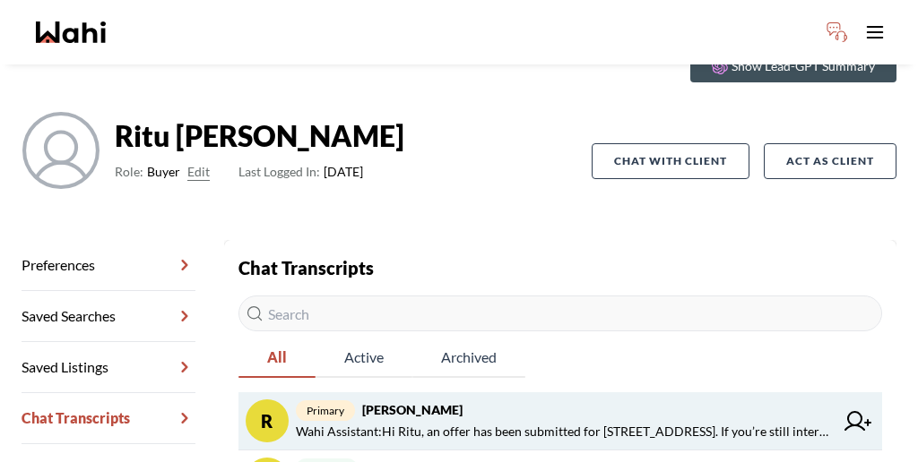
click at [393, 421] on span "Wahi Assistant : Hi Ritu, an offer has been submitted for [STREET_ADDRESS]. If …" at bounding box center [565, 432] width 538 height 22
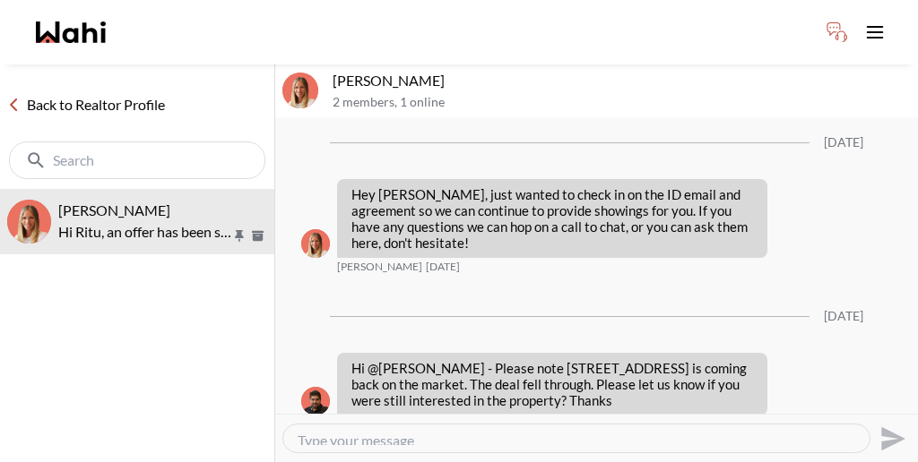
scroll to position [1840, 0]
